Goal: Transaction & Acquisition: Purchase product/service

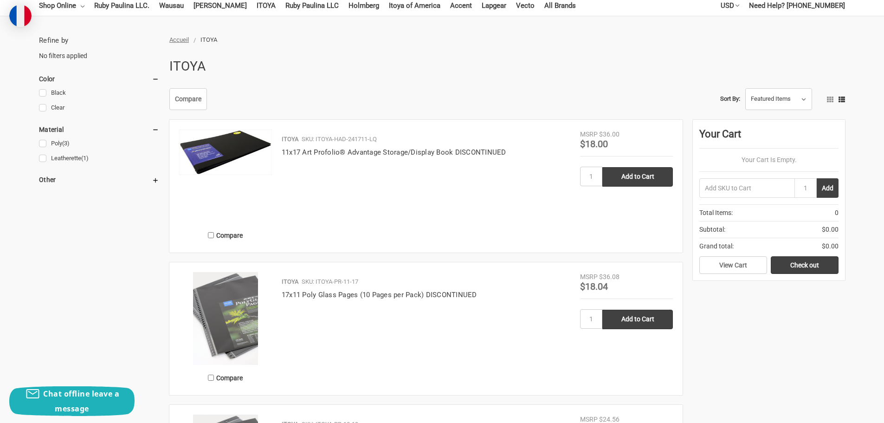
scroll to position [93, 0]
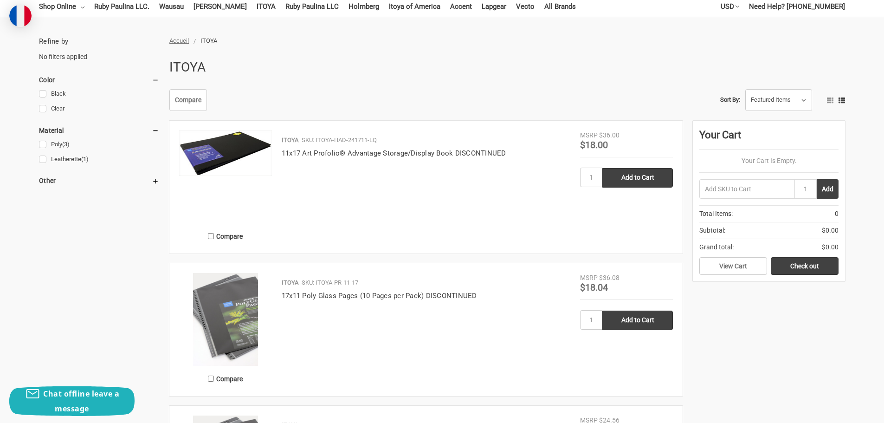
click at [232, 143] on img at bounding box center [225, 152] width 93 height 45
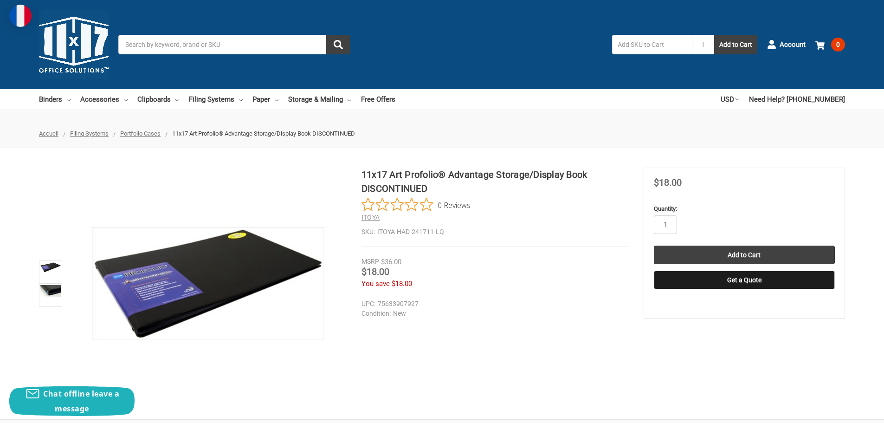
click at [24, 16] on img at bounding box center [20, 16] width 22 height 22
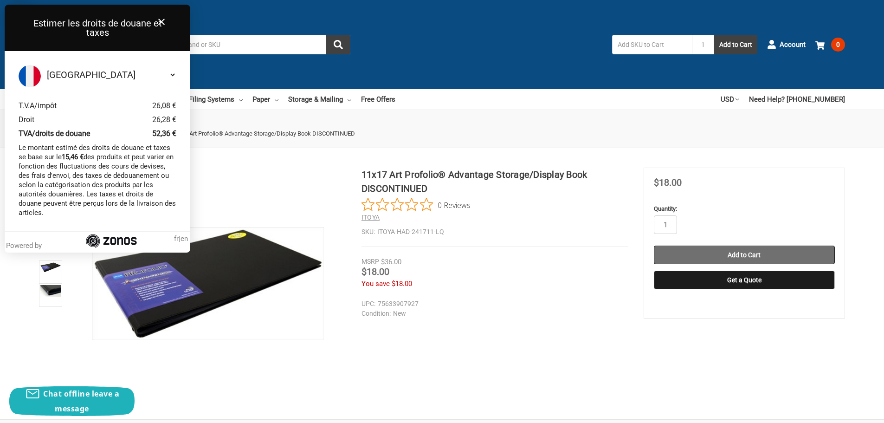
click at [731, 250] on input "Add to Cart" at bounding box center [744, 255] width 181 height 19
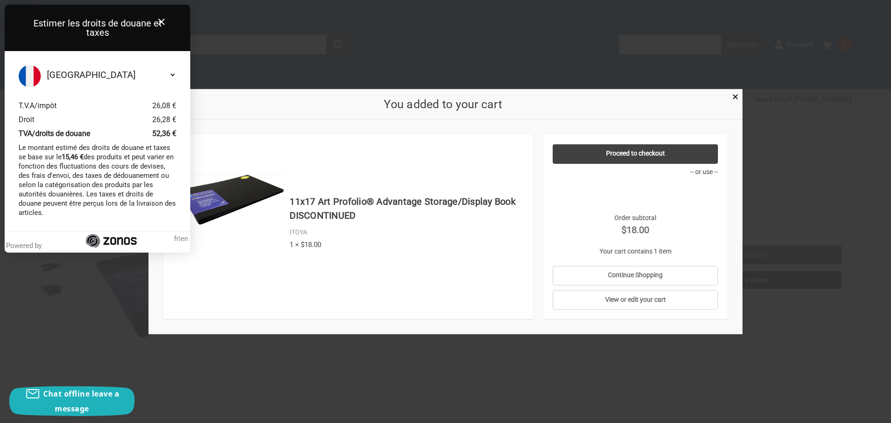
click at [158, 19] on icon "Close" at bounding box center [161, 21] width 11 height 11
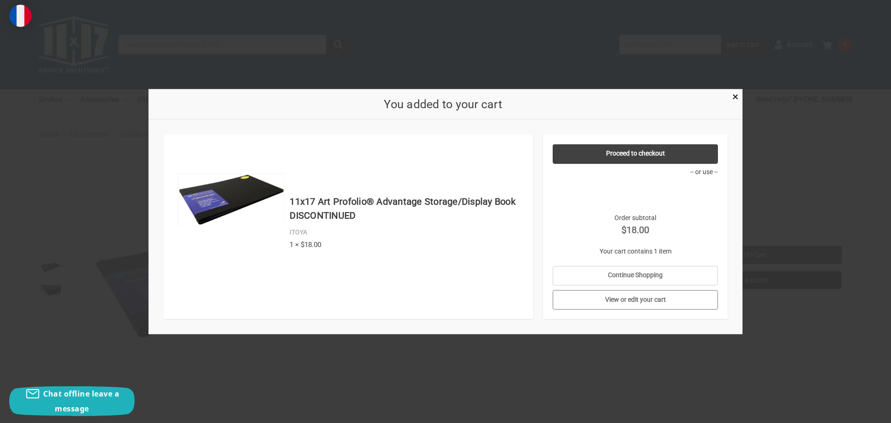
click at [665, 301] on link "View or edit your cart" at bounding box center [636, 299] width 166 height 19
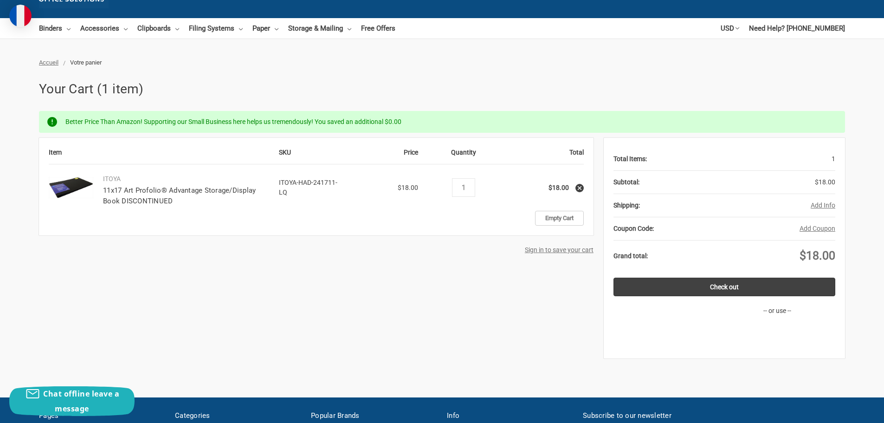
scroll to position [93, 0]
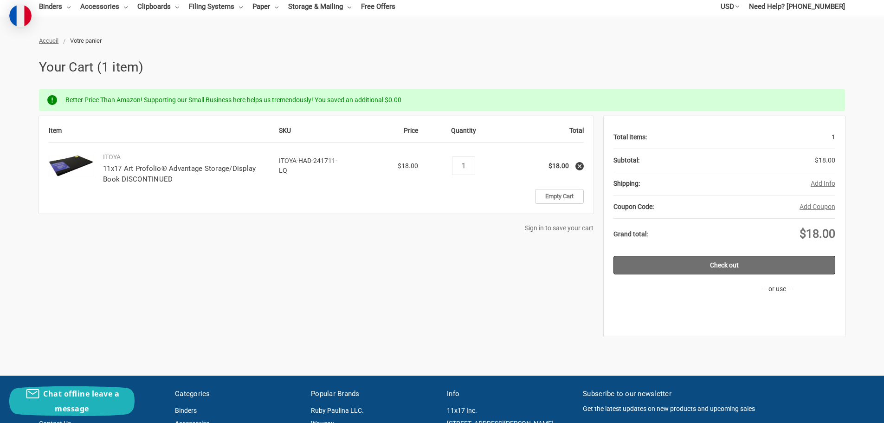
click at [779, 266] on link "Check out" at bounding box center [725, 265] width 222 height 19
